Goal: Information Seeking & Learning: Learn about a topic

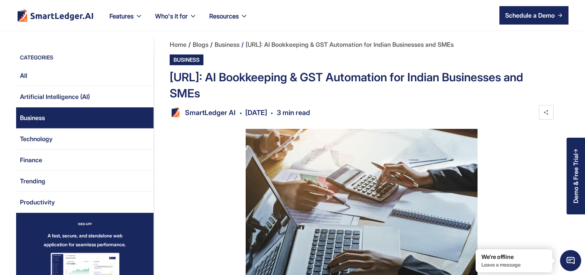
scroll to position [1216, 0]
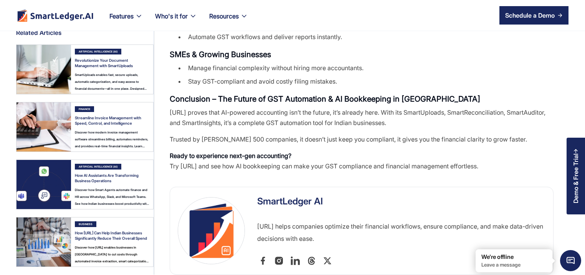
click at [45, 226] on img at bounding box center [44, 242] width 54 height 49
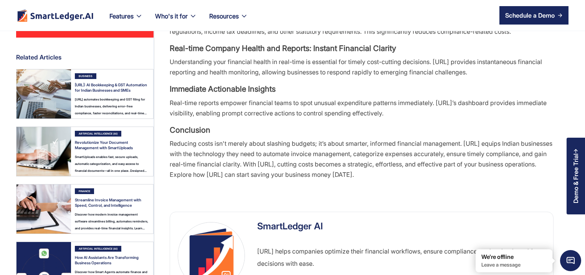
scroll to position [774, 0]
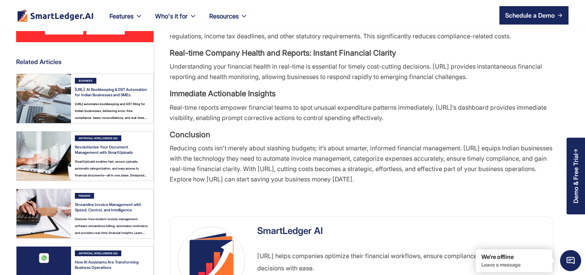
click at [50, 103] on img at bounding box center [44, 98] width 54 height 49
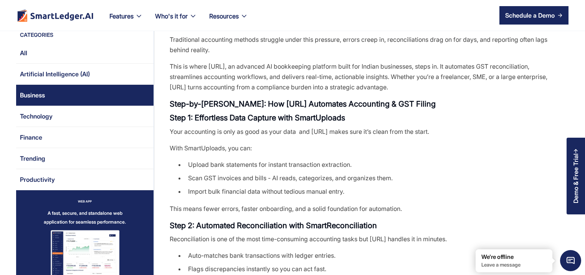
scroll to position [479, 0]
